Goal: Task Accomplishment & Management: Manage account settings

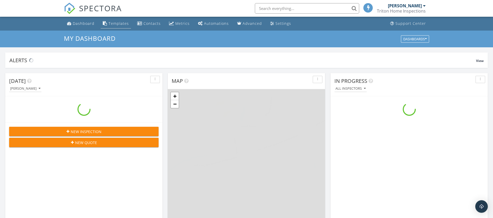
scroll to position [483, 502]
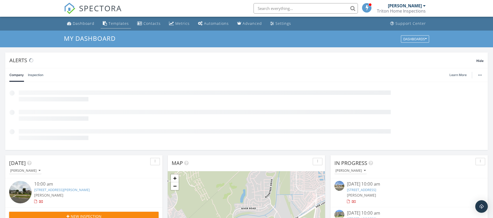
click at [115, 23] on div "Templates" at bounding box center [119, 23] width 20 height 5
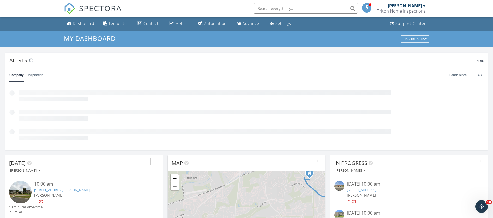
scroll to position [0, 0]
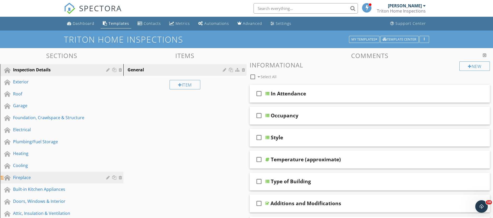
click at [24, 179] on div "Fireplace" at bounding box center [56, 177] width 86 height 6
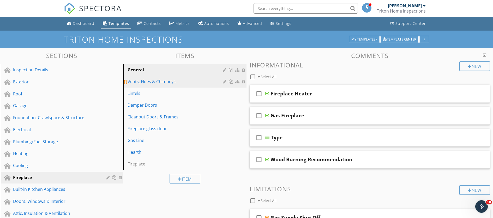
click at [167, 78] on link "Vents, Flues & Chimneys" at bounding box center [186, 81] width 122 height 11
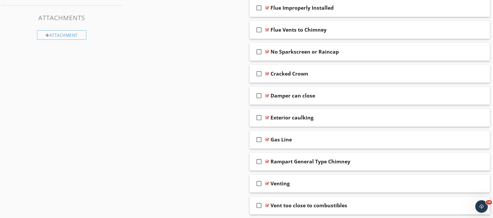
scroll to position [287, 0]
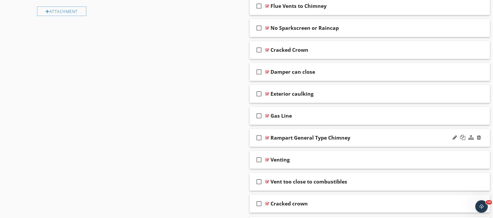
click at [259, 138] on icon "check_box_outline_blank" at bounding box center [259, 137] width 8 height 13
click at [442, 137] on div "Rampart General Type Chimney" at bounding box center [357, 137] width 173 height 6
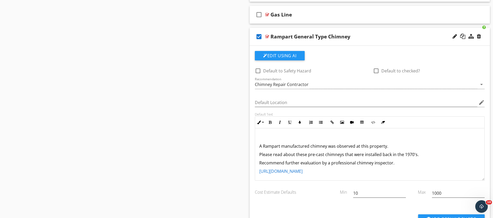
scroll to position [394, 0]
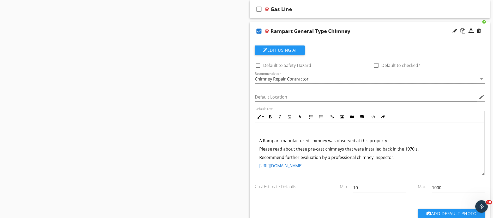
click at [185, 130] on div "Sections Inspection Details Exterior Roof Garage Foundation, Crawlspace & Struc…" at bounding box center [246, 53] width 493 height 798
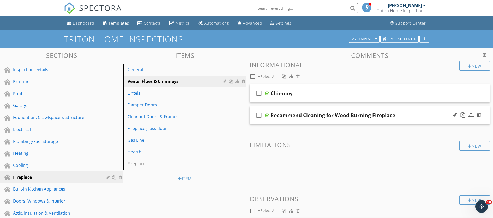
scroll to position [0, 0]
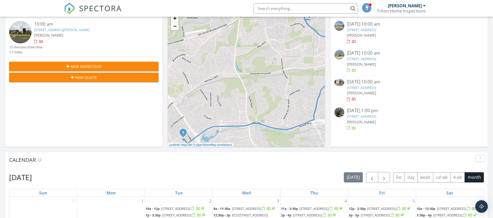
scroll to position [99, 0]
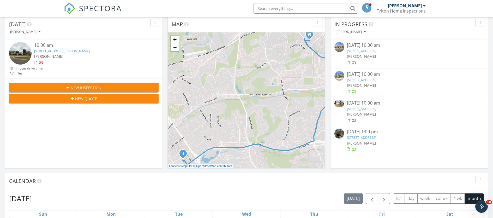
click at [63, 51] on link "[STREET_ADDRESS][PERSON_NAME]" at bounding box center [62, 51] width 56 height 5
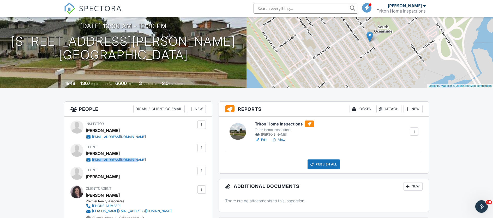
drag, startPoint x: 140, startPoint y: 161, endPoint x: 91, endPoint y: 160, distance: 49.3
click at [91, 160] on div "Client Tricia Van Wagner doctorjeeves@hotmail.com" at bounding box center [128, 153] width 85 height 19
copy link "doctorjeeves@hotmail.com"
click at [201, 149] on div at bounding box center [201, 147] width 5 height 5
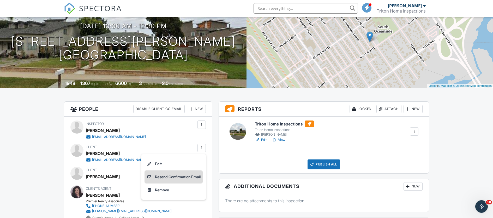
click at [185, 174] on li "Resend Confirmation Email" at bounding box center [174, 176] width 58 height 13
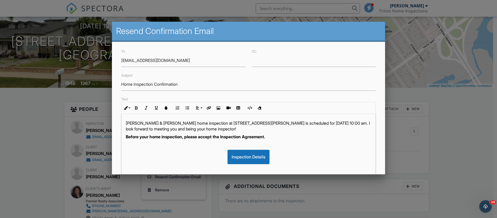
click at [195, 122] on p "Tricia Van Wagner & Jennifer LeflerYour home inspection at 1831 S Horne St, Oce…" at bounding box center [249, 126] width 246 height 12
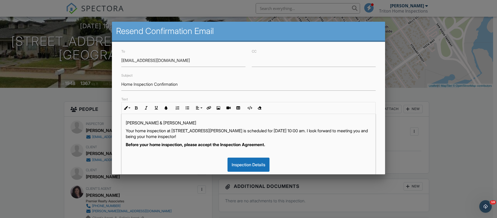
scroll to position [104, 0]
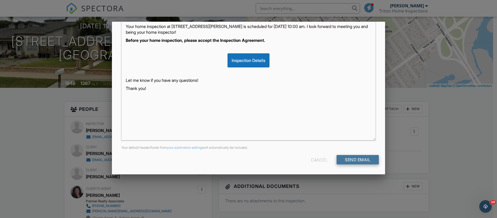
click at [347, 161] on input "Send Email" at bounding box center [358, 159] width 42 height 9
